Goal: Task Accomplishment & Management: Complete application form

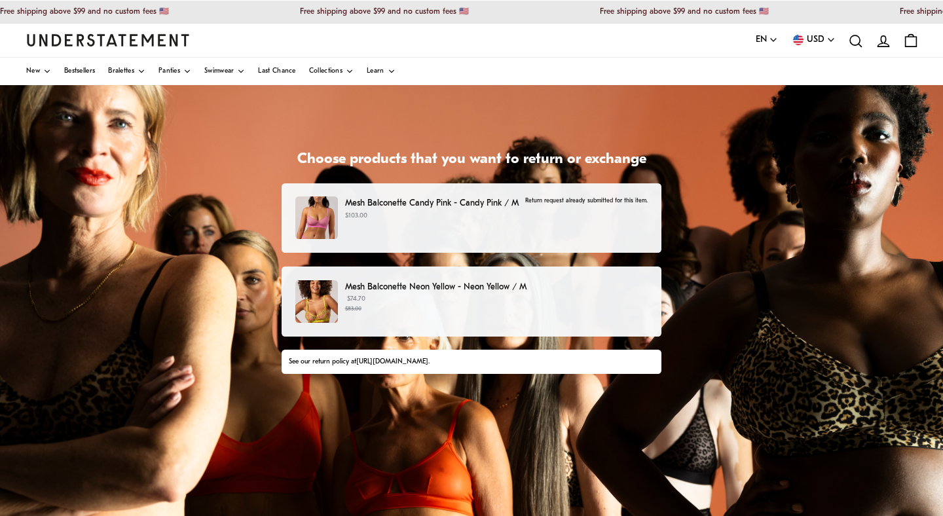
click at [404, 320] on div "Mesh Balconette Neon Yellow - Neon Yellow / M $74.70 $83.00" at bounding box center [471, 301] width 352 height 43
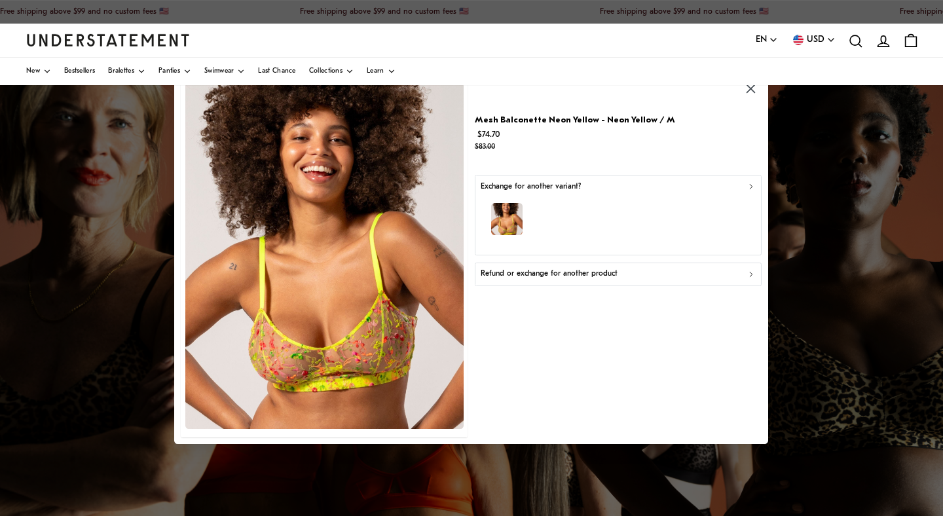
click at [588, 278] on p "Refund or exchange for another product" at bounding box center [549, 275] width 137 height 12
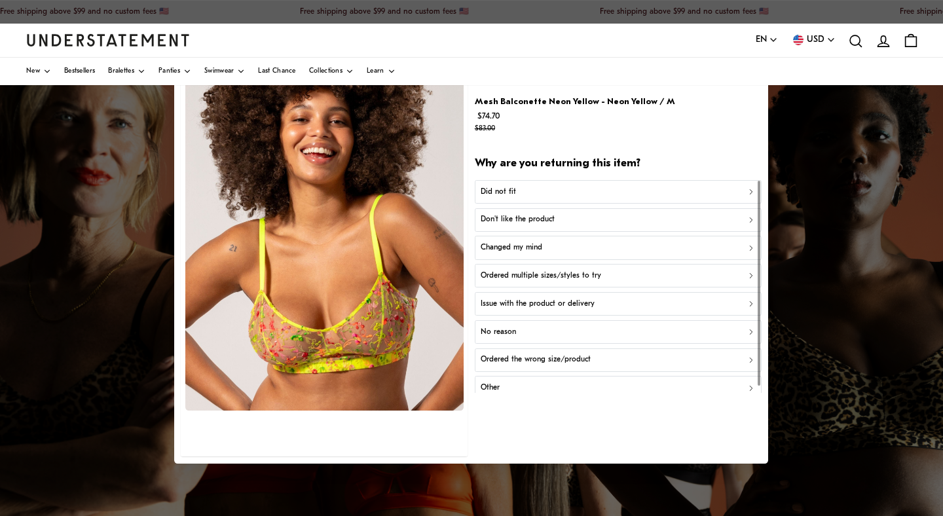
click at [576, 198] on button "Did not fit" at bounding box center [618, 191] width 287 height 24
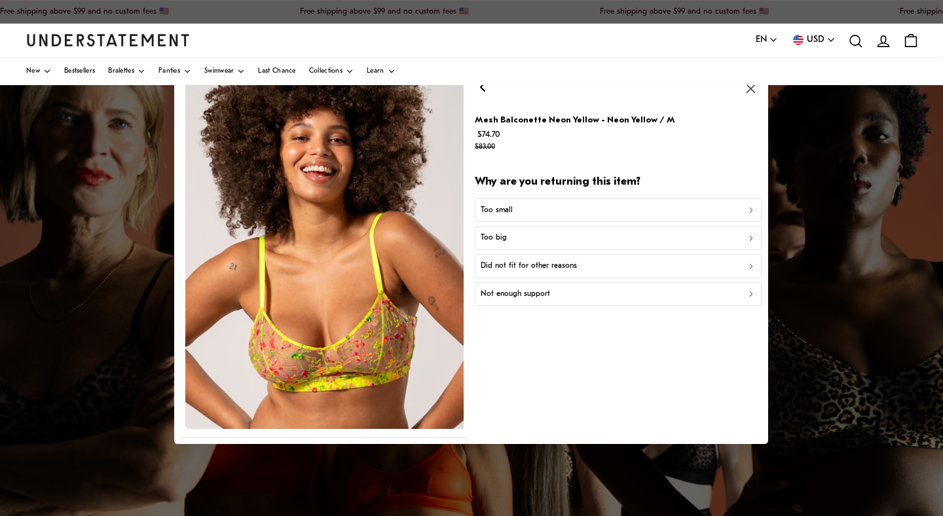
click at [567, 214] on div "Too small" at bounding box center [618, 210] width 275 height 12
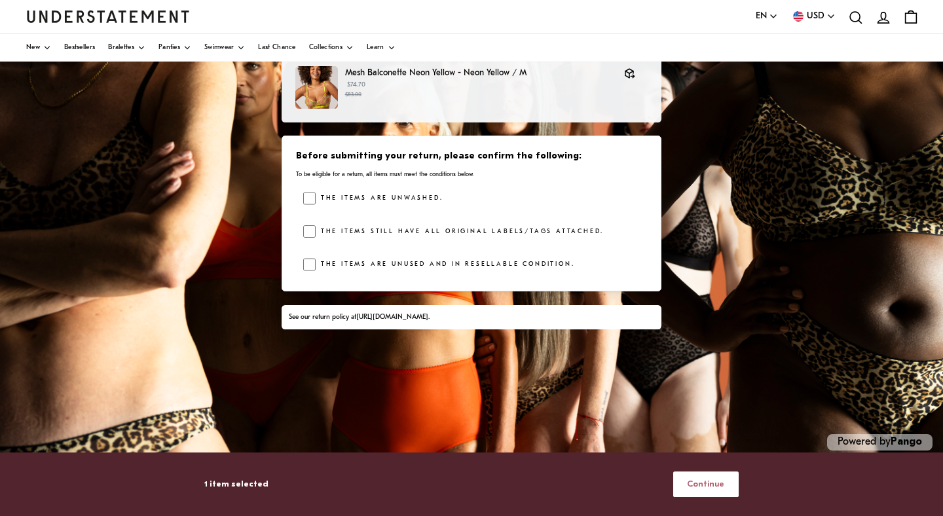
scroll to position [224, 0]
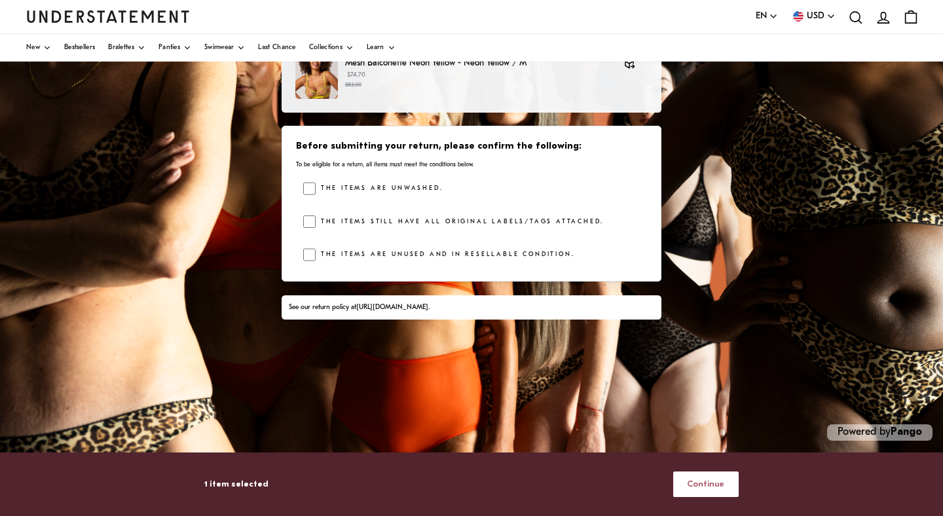
click at [686, 474] on button "Continue" at bounding box center [706, 485] width 66 height 26
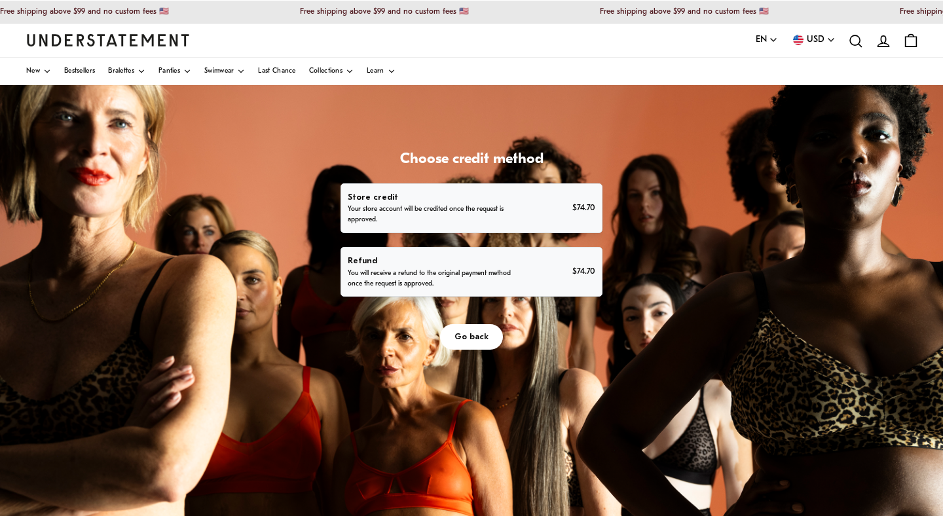
click at [504, 379] on div "Choose credit method Store credit Your store account will be credited once the …" at bounding box center [471, 412] width 943 height 655
click at [489, 282] on p "You will receive a refund to the original payment method once the request is ap…" at bounding box center [433, 279] width 170 height 21
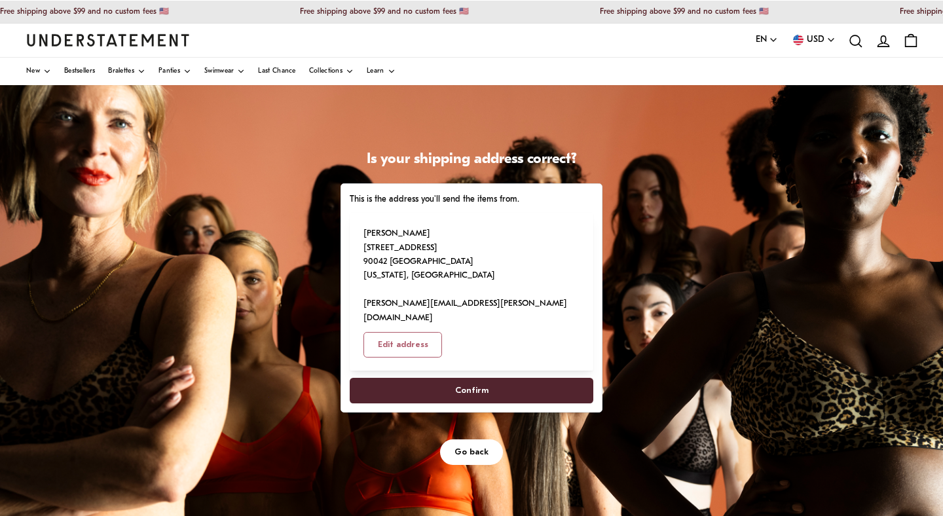
click at [501, 379] on span "Confirm" at bounding box center [471, 391] width 215 height 24
select select "**"
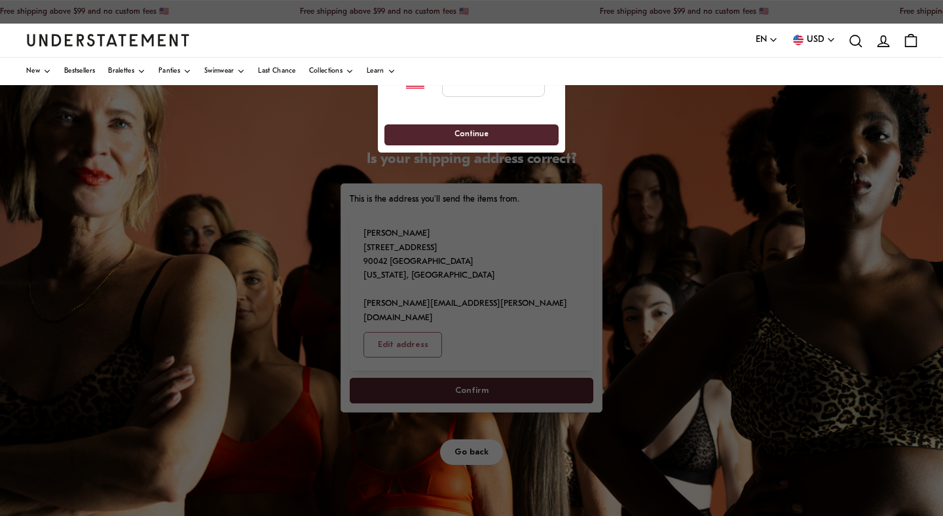
click at [466, 345] on div at bounding box center [471, 258] width 943 height 516
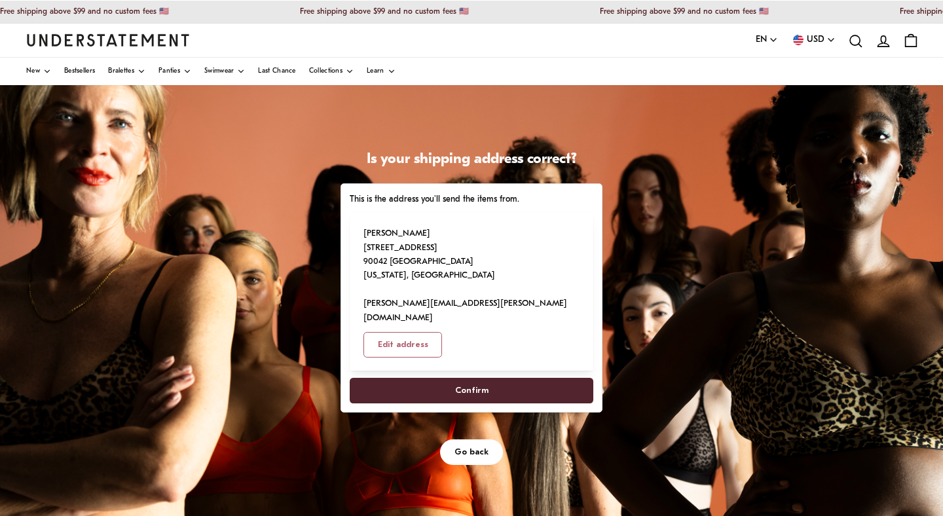
click at [481, 379] on span "Confirm" at bounding box center [471, 391] width 33 height 24
click at [453, 379] on span "Confirm" at bounding box center [471, 391] width 215 height 24
click at [418, 379] on span "Confirm" at bounding box center [471, 391] width 215 height 24
click at [457, 379] on span "Confirm" at bounding box center [471, 391] width 33 height 24
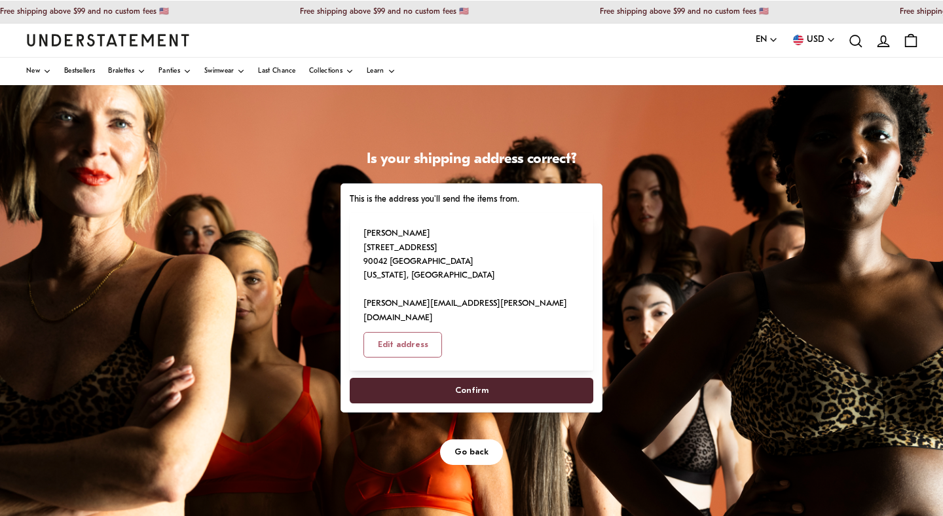
click at [477, 379] on span "Confirm" at bounding box center [471, 391] width 33 height 24
click at [284, 176] on div "Is your shipping address correct? This is the address you'll send the items fro…" at bounding box center [471, 412] width 943 height 655
click at [428, 333] on span "Edit address" at bounding box center [403, 345] width 50 height 24
select select "**"
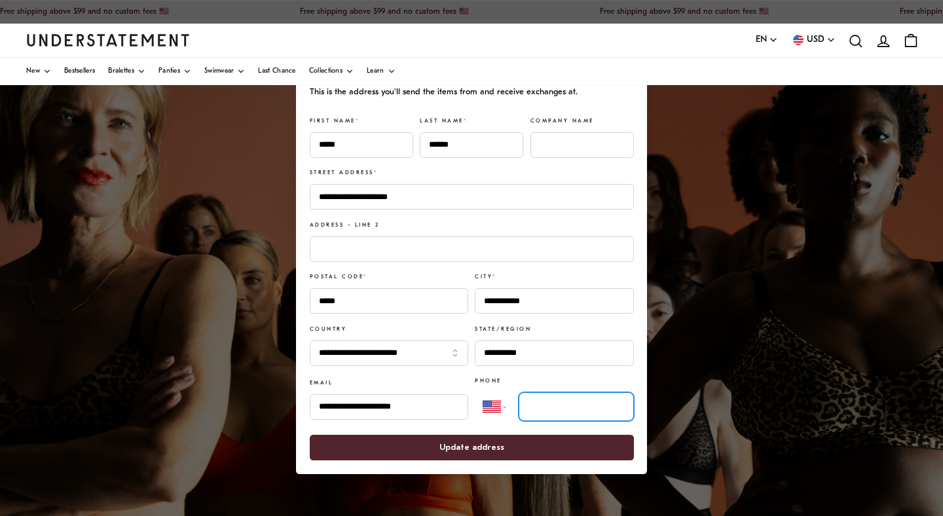
click at [539, 414] on input "tel" at bounding box center [576, 406] width 115 height 29
type input "**********"
click at [521, 451] on span "Update address" at bounding box center [471, 448] width 295 height 24
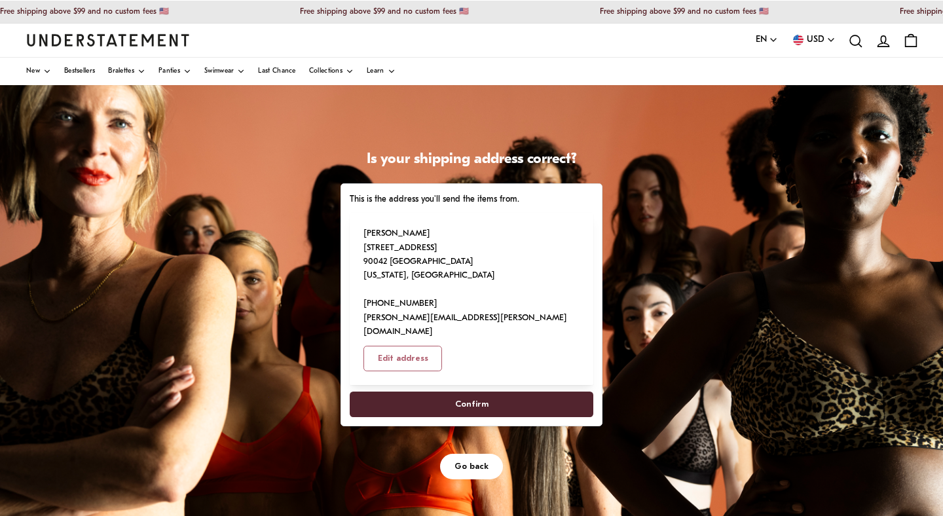
click at [514, 392] on span "Confirm" at bounding box center [471, 404] width 215 height 24
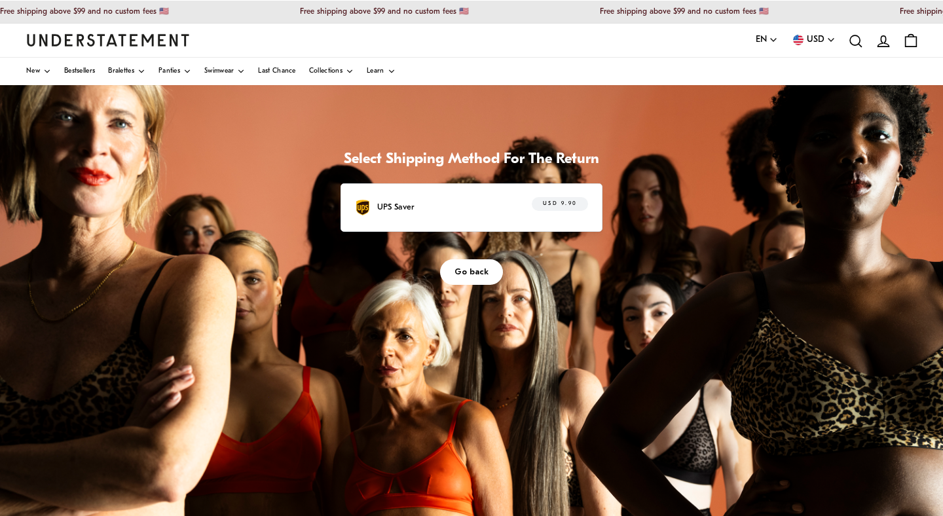
click at [509, 209] on div "UPS Saver USD 9.90" at bounding box center [471, 207] width 233 height 20
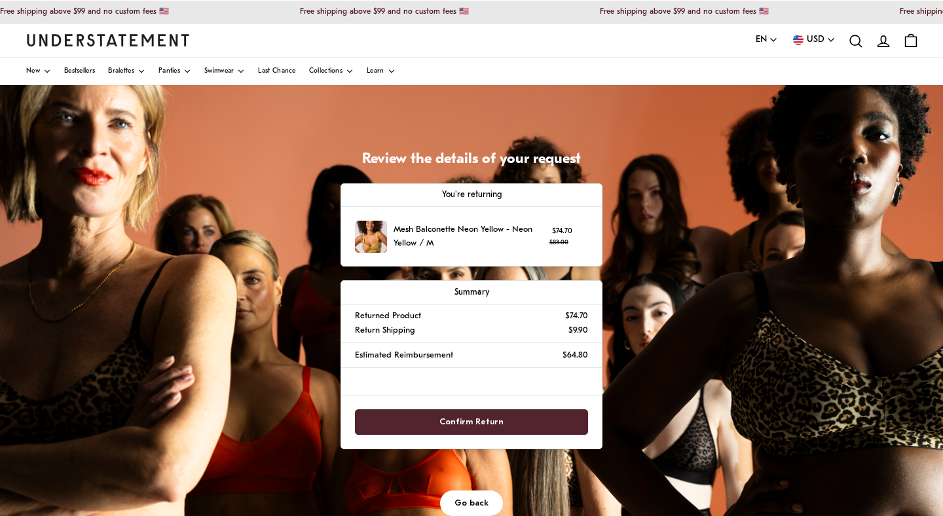
click at [511, 419] on span "Confirm Return" at bounding box center [471, 422] width 205 height 24
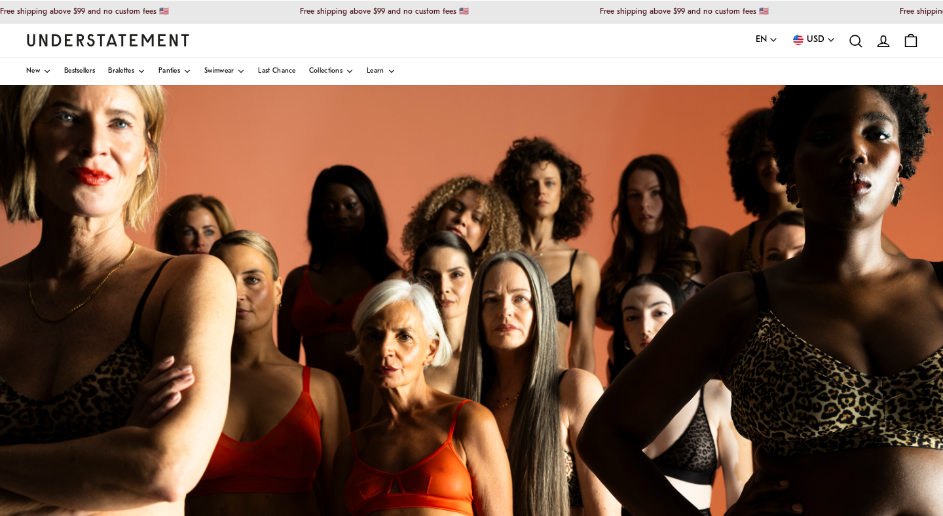
click at [468, 421] on div "Powered by Pango" at bounding box center [471, 412] width 943 height 655
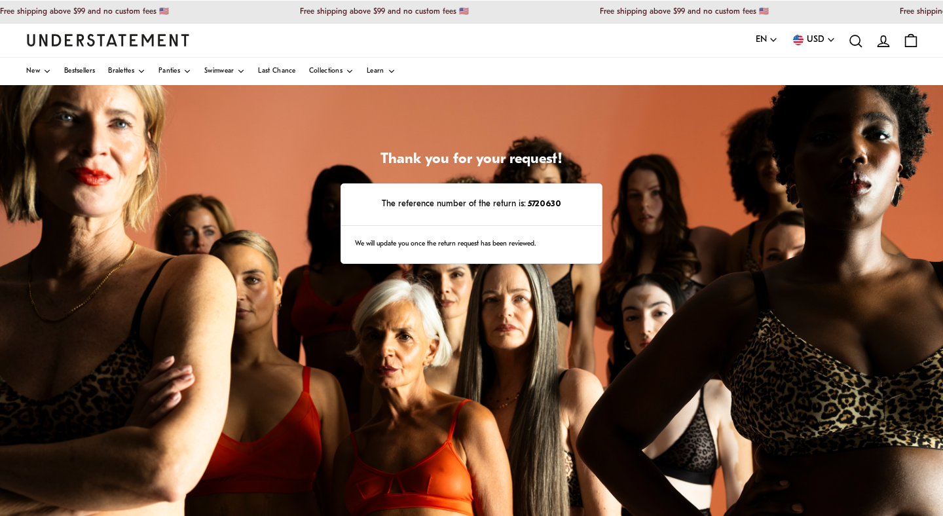
click at [882, 40] on icon "account" at bounding box center [883, 41] width 17 height 17
